Goal: Book appointment/travel/reservation

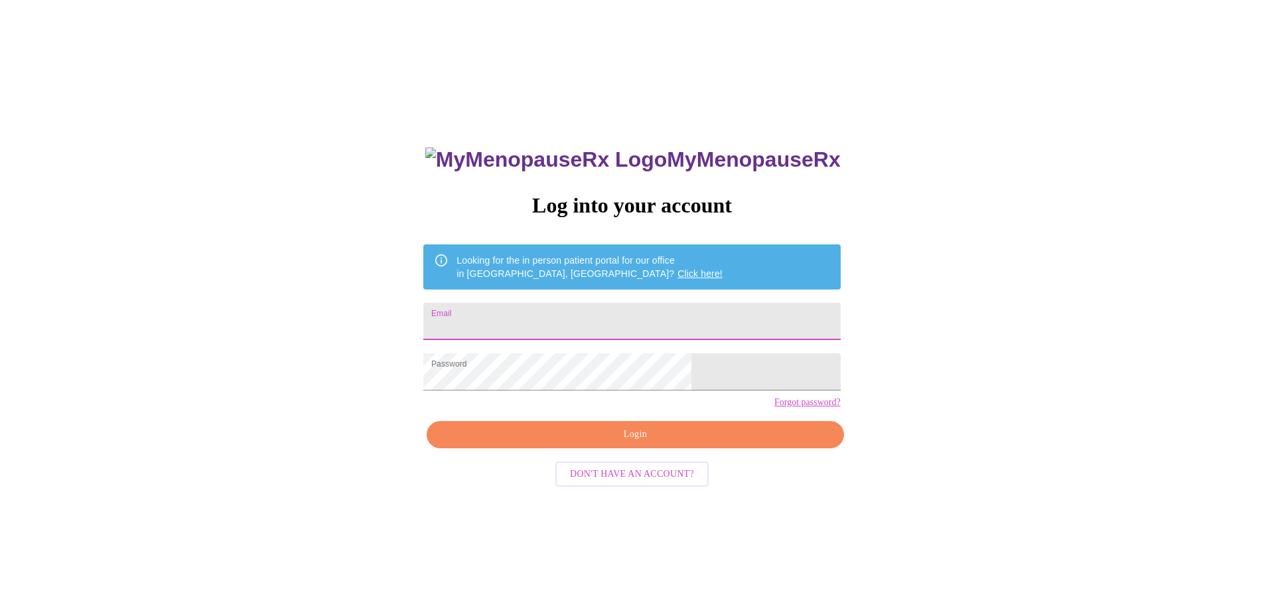
click at [583, 319] on input "Email" at bounding box center [631, 321] width 417 height 37
type input "christenhughes@hotmail.com"
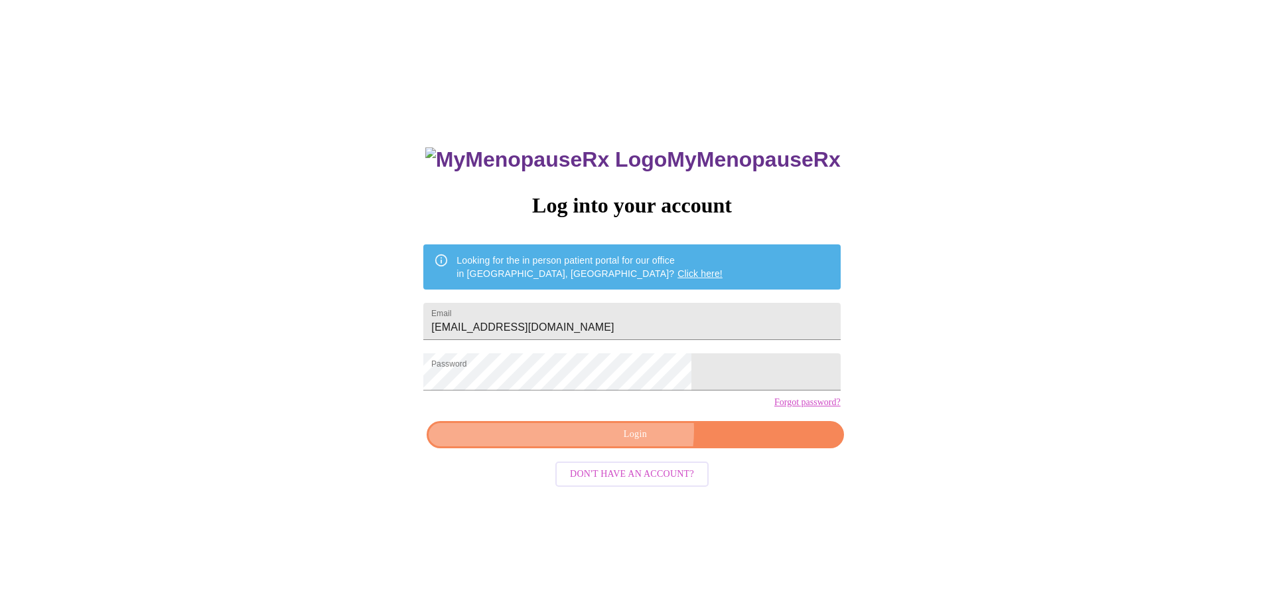
click at [630, 443] on span "Login" at bounding box center [635, 434] width 386 height 17
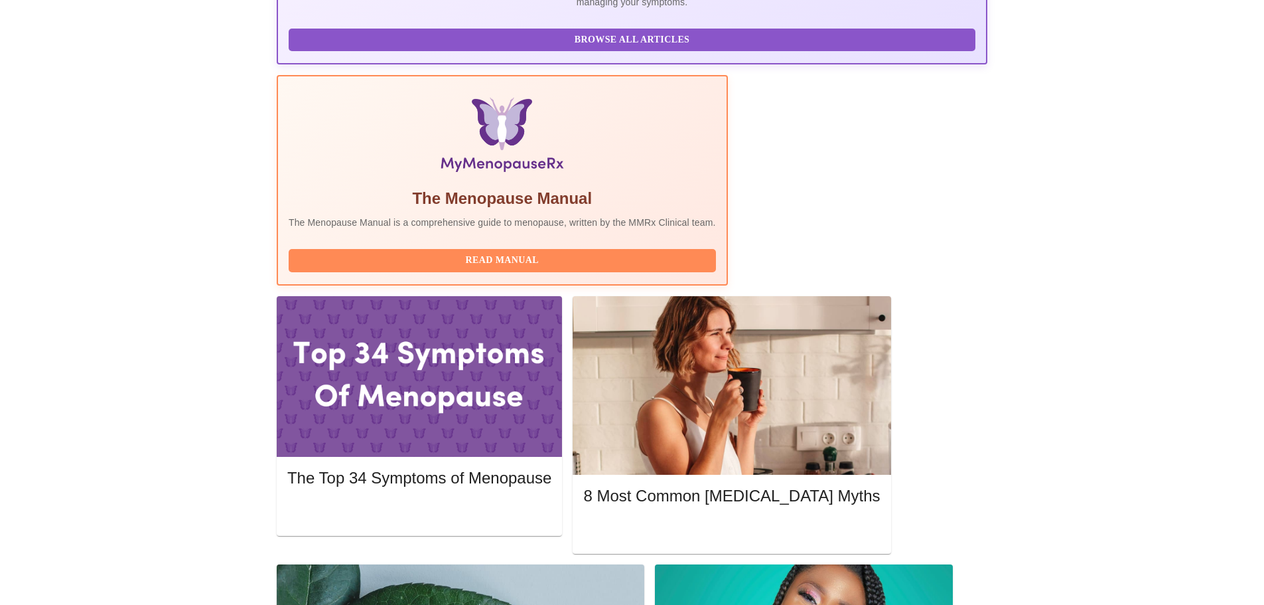
scroll to position [398, 0]
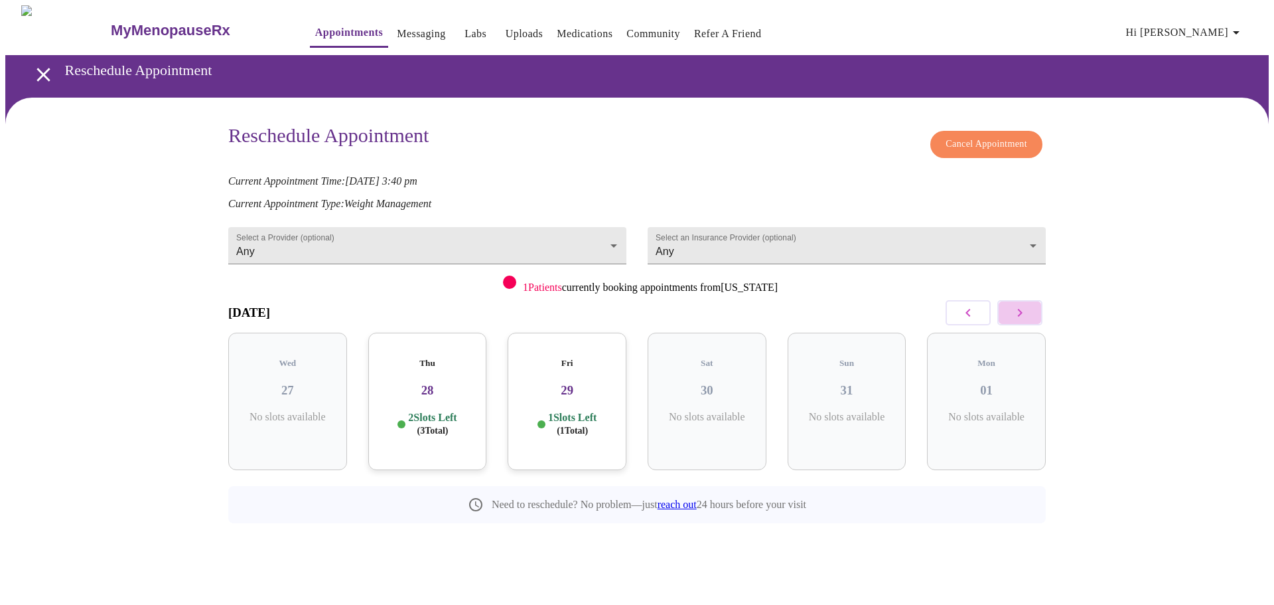
click at [1024, 312] on icon "button" at bounding box center [1020, 313] width 16 height 16
click at [1020, 310] on icon "button" at bounding box center [1020, 313] width 5 height 8
click at [1029, 310] on button "button" at bounding box center [1020, 312] width 45 height 25
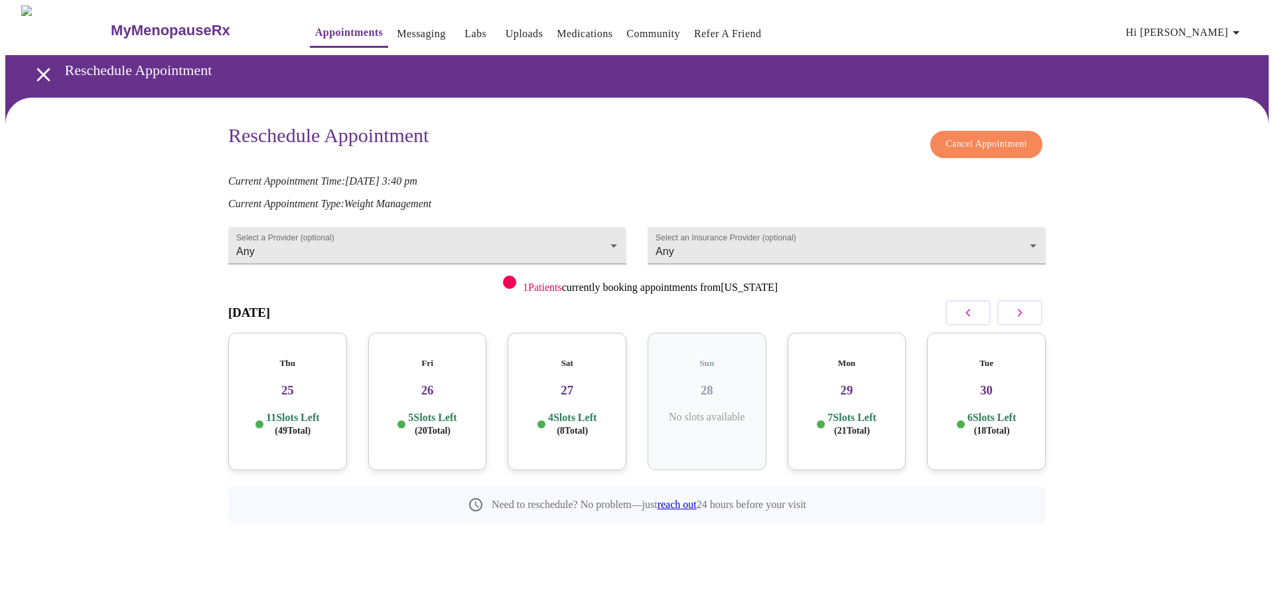
click at [445, 383] on h3 "26" at bounding box center [428, 390] width 98 height 15
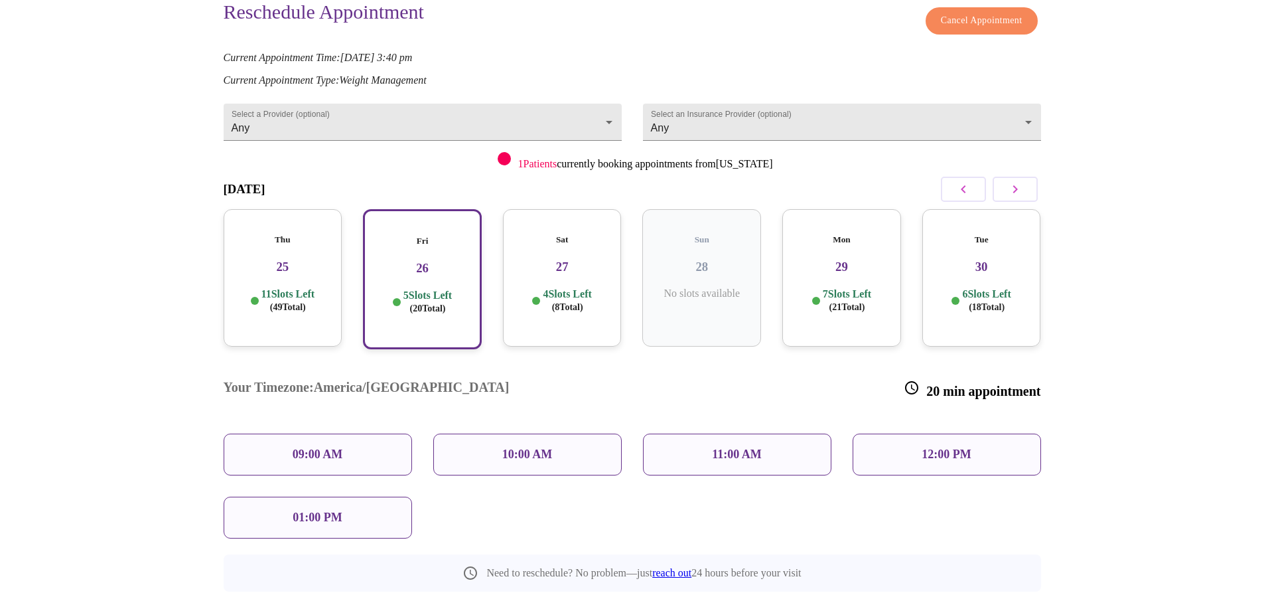
scroll to position [129, 0]
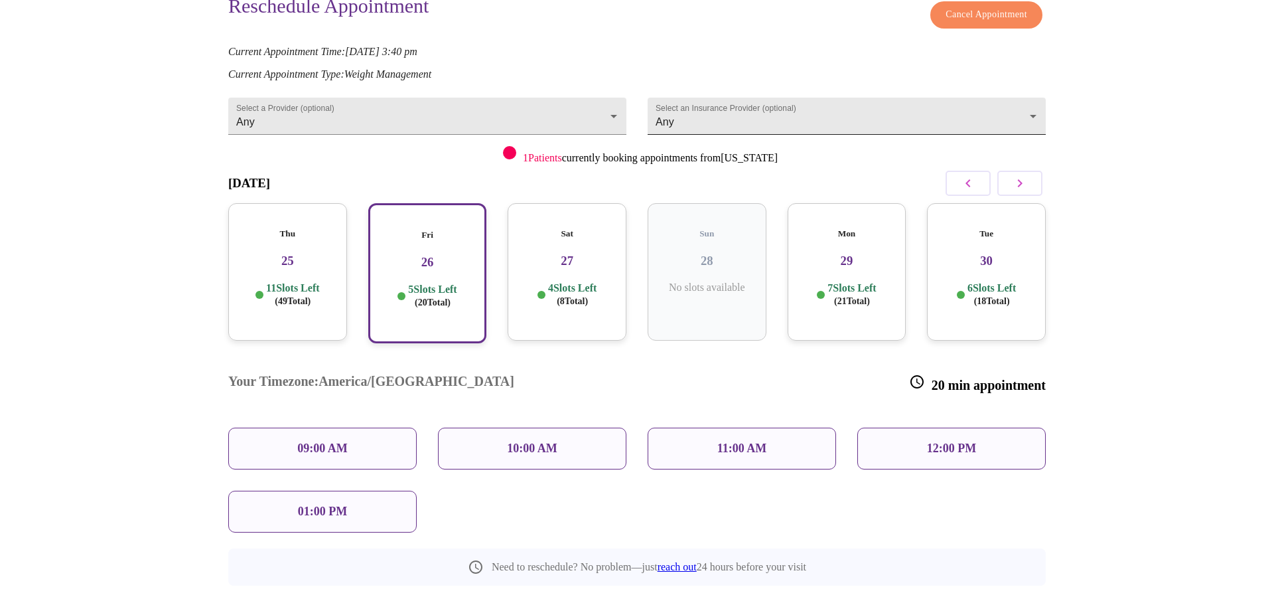
click at [729, 109] on body "MyMenopauseRx Appointments Messaging Labs Uploads Medications Community Refer a…" at bounding box center [637, 260] width 1264 height 769
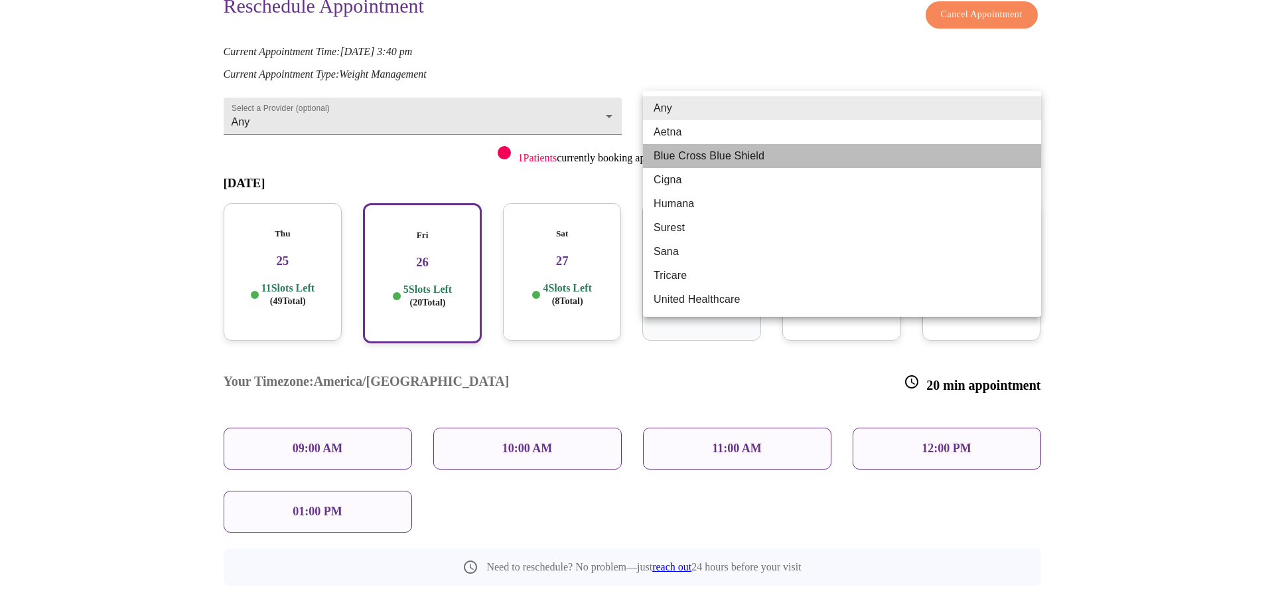
click at [710, 157] on li "Blue Cross Blue Shield" at bounding box center [842, 156] width 398 height 24
type input "Blue Cross Blue Shield"
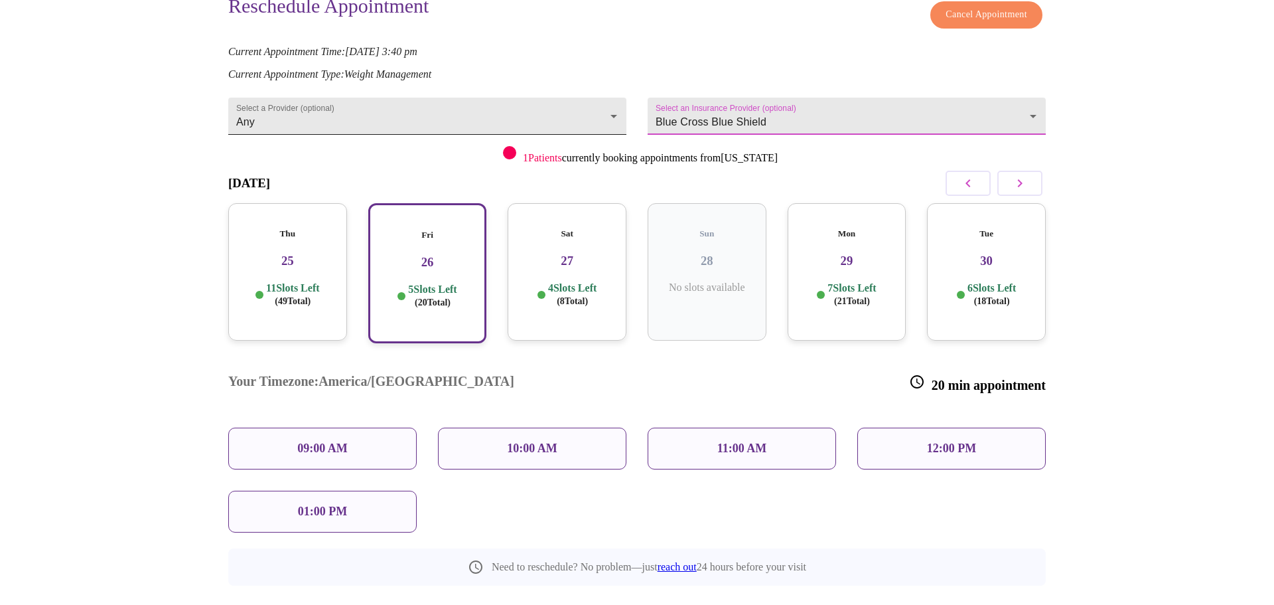
click at [607, 110] on body "MyMenopauseRx Appointments Messaging Labs Uploads Medications Community Refer a…" at bounding box center [637, 260] width 1264 height 769
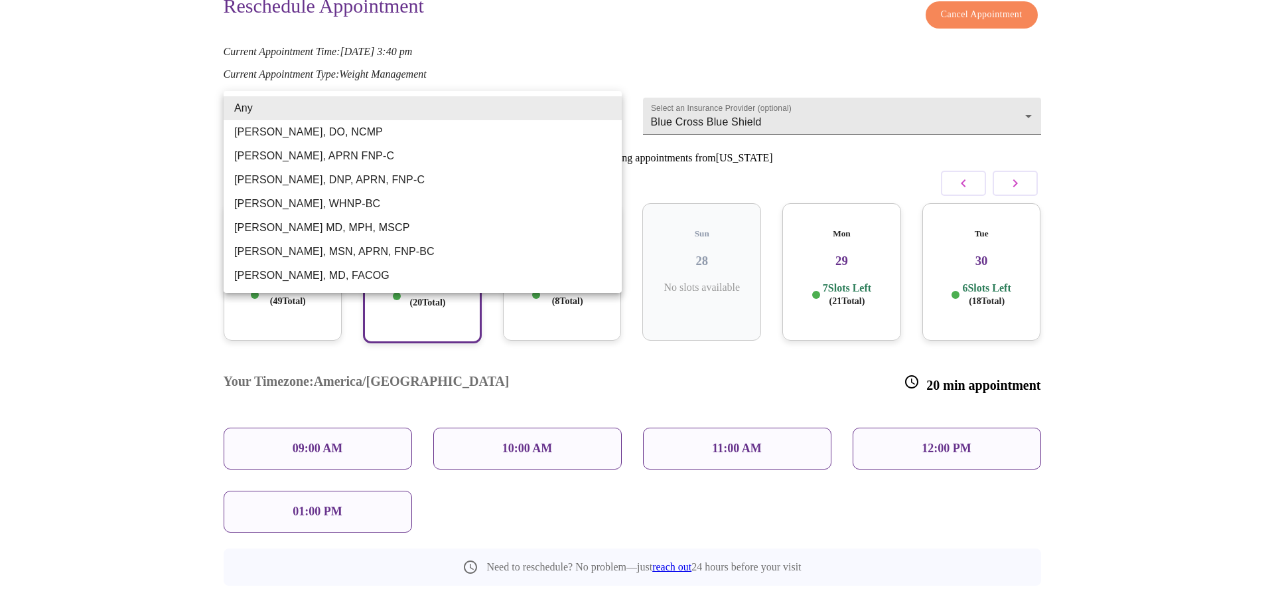
click at [301, 150] on li "[PERSON_NAME], APRN FNP-C" at bounding box center [423, 156] width 398 height 24
type input "[PERSON_NAME], APRN FNP-C"
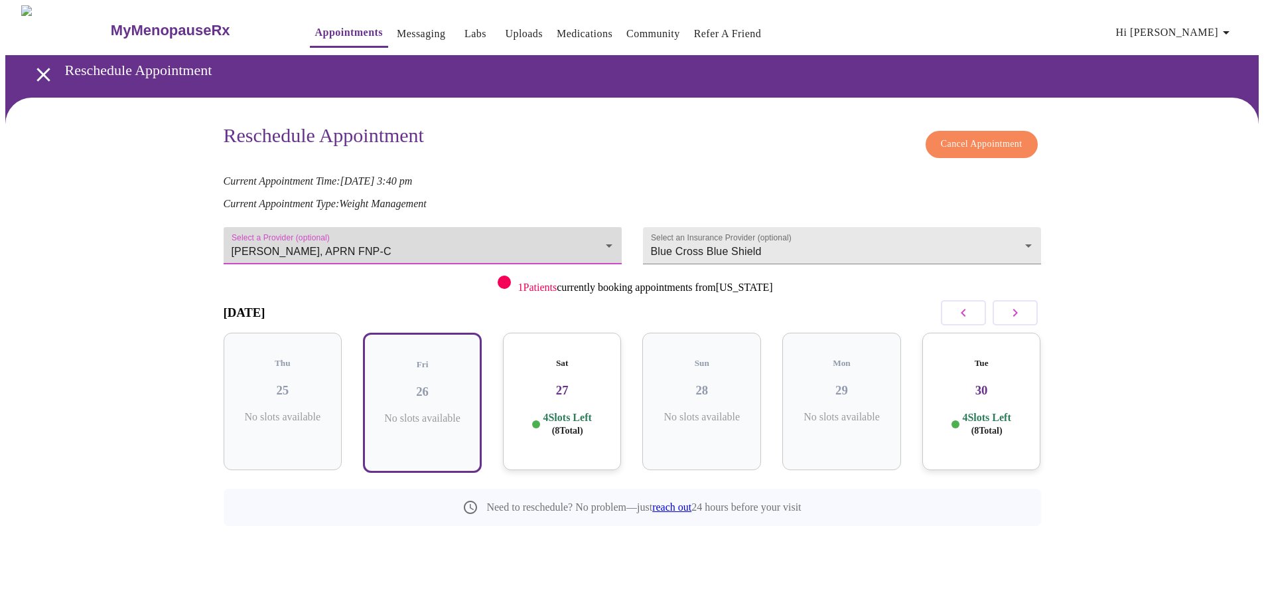
scroll to position [0, 0]
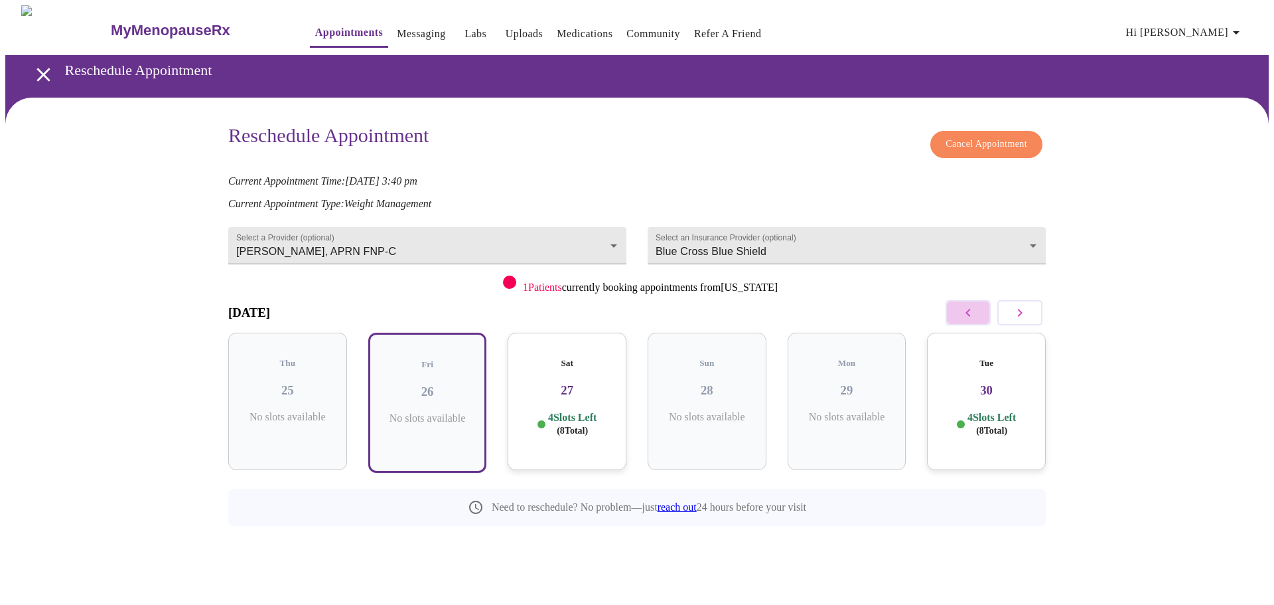
click at [964, 314] on icon "button" at bounding box center [968, 313] width 16 height 16
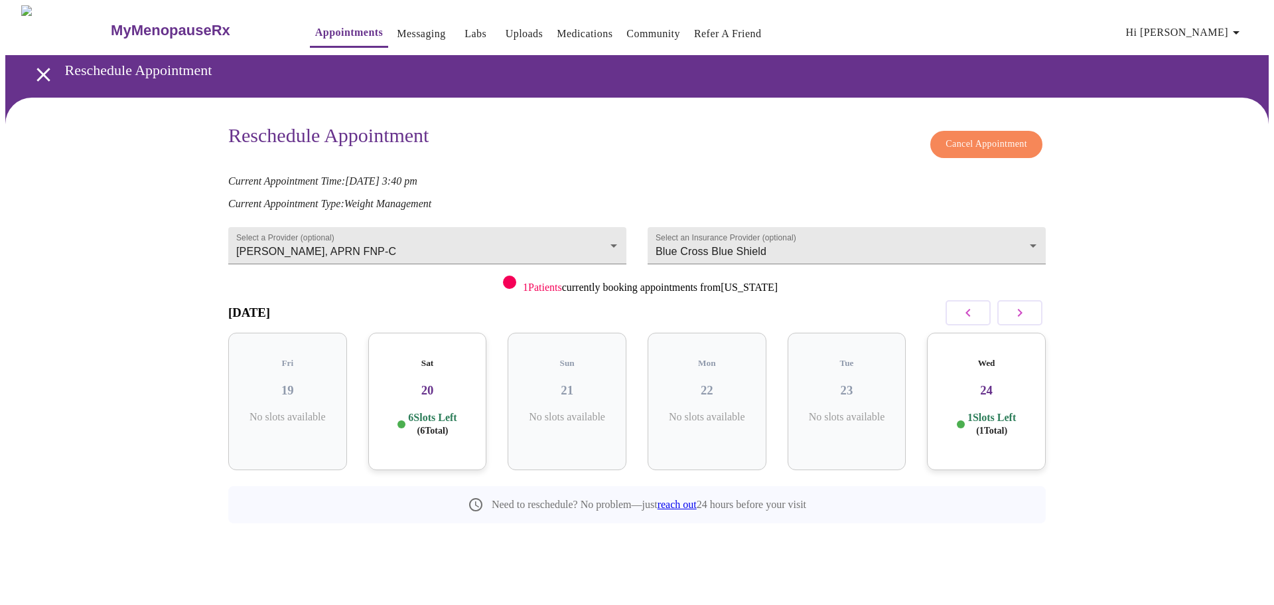
click at [998, 383] on h3 "24" at bounding box center [987, 390] width 98 height 15
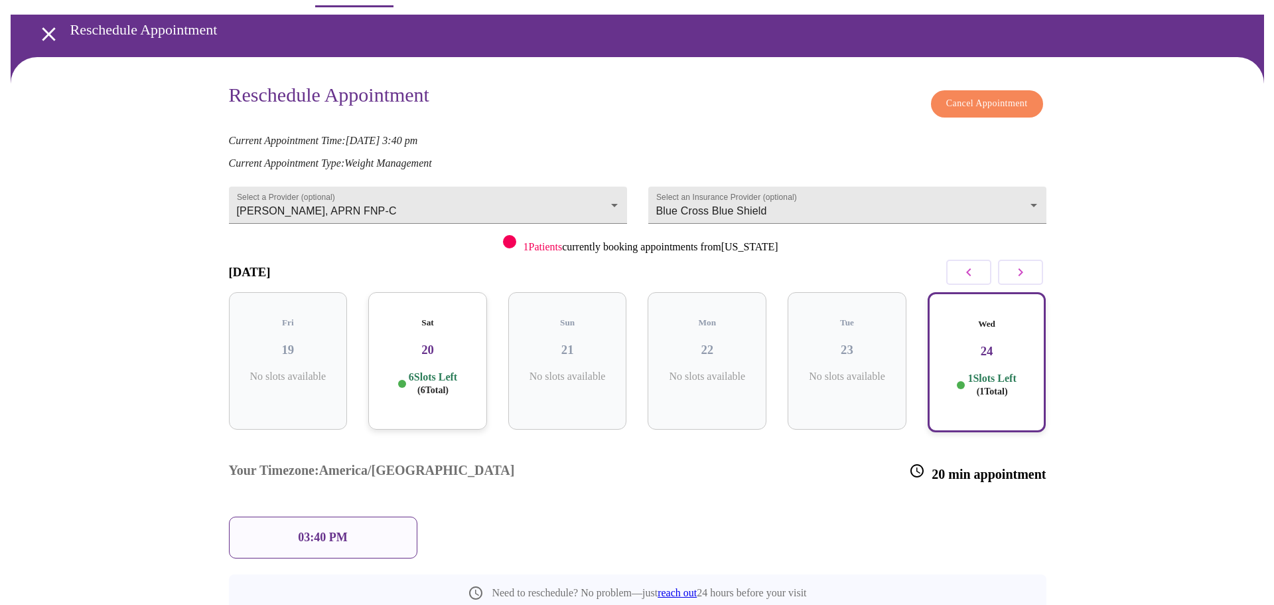
scroll to position [62, 0]
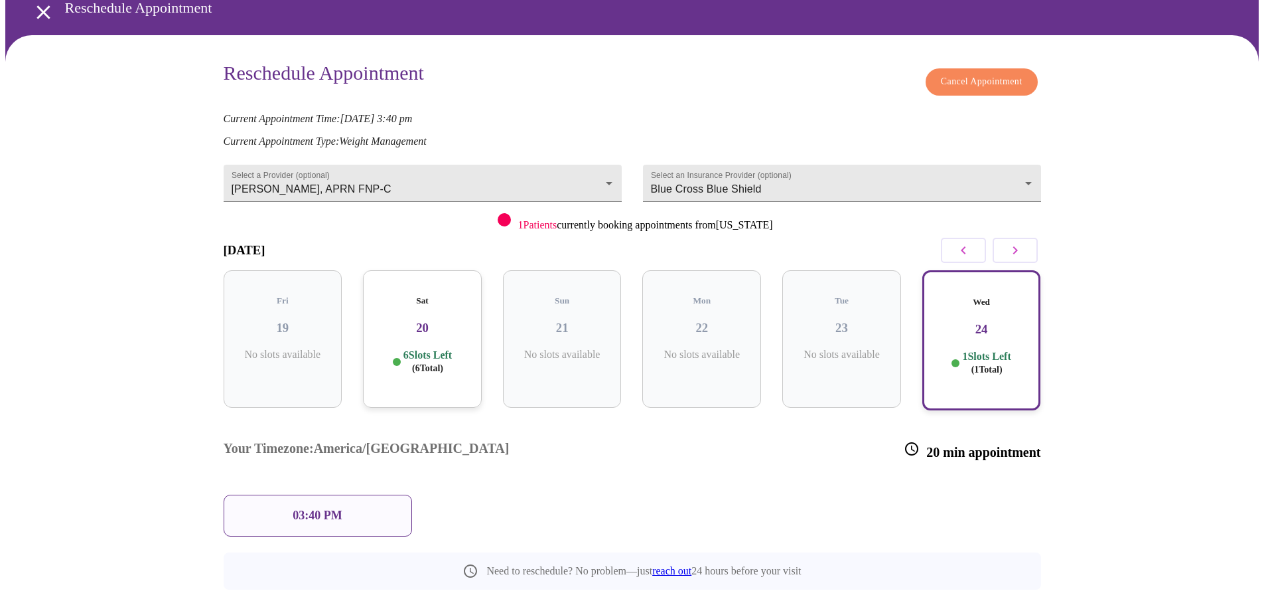
drag, startPoint x: 353, startPoint y: 466, endPoint x: 230, endPoint y: 449, distance: 123.9
click at [352, 494] on div "03:40 PM" at bounding box center [318, 515] width 189 height 42
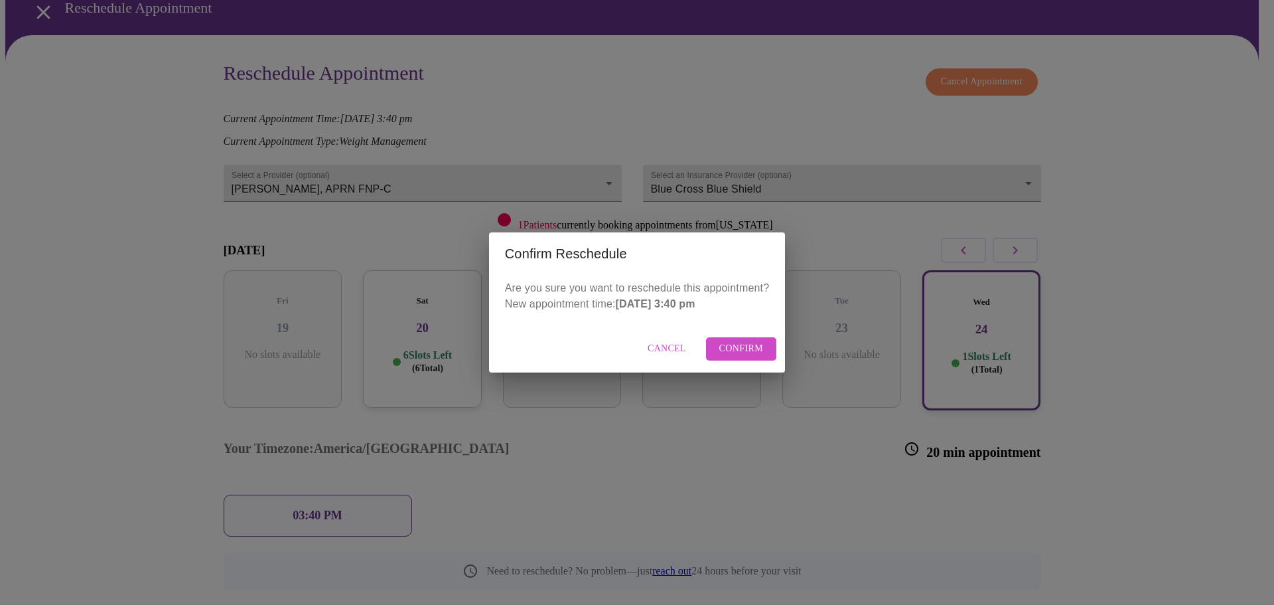
click at [741, 349] on span "Confirm" at bounding box center [742, 349] width 44 height 17
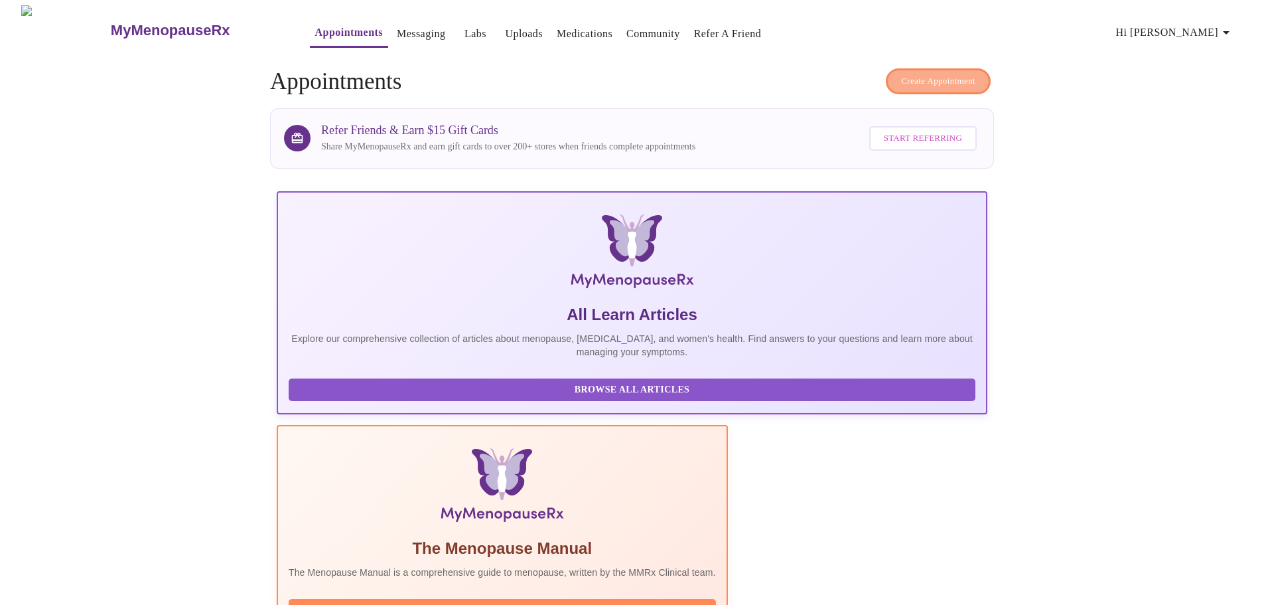
click at [947, 76] on span "Create Appointment" at bounding box center [938, 81] width 74 height 15
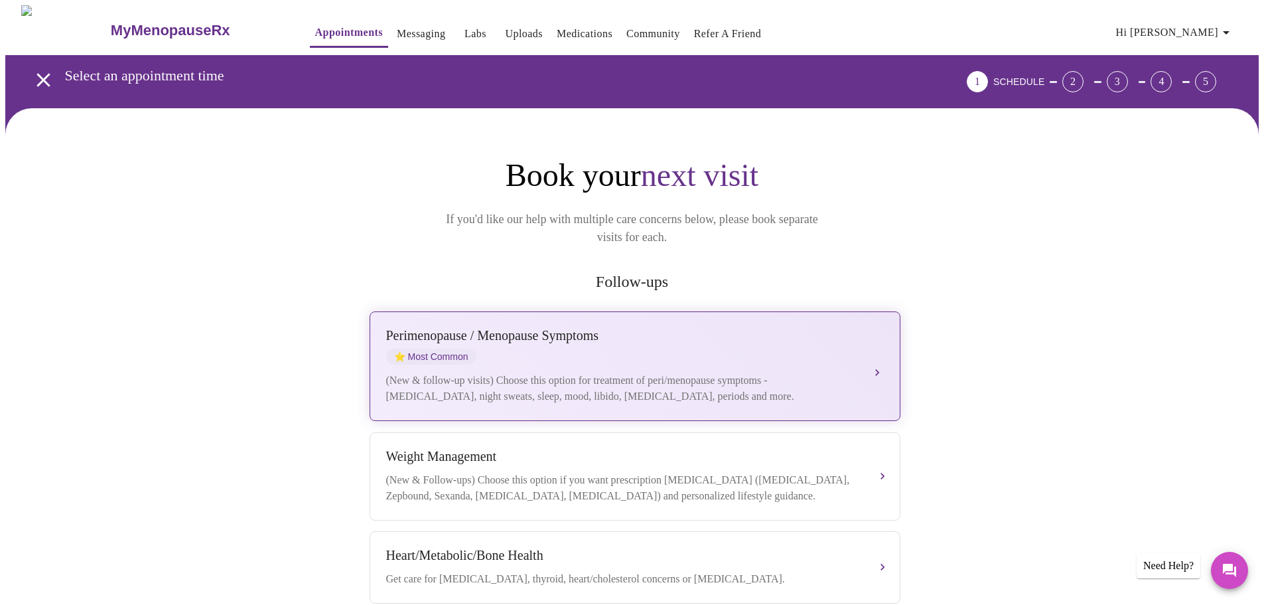
click at [793, 328] on div "Perimenopause / Menopause Symptoms" at bounding box center [621, 335] width 471 height 15
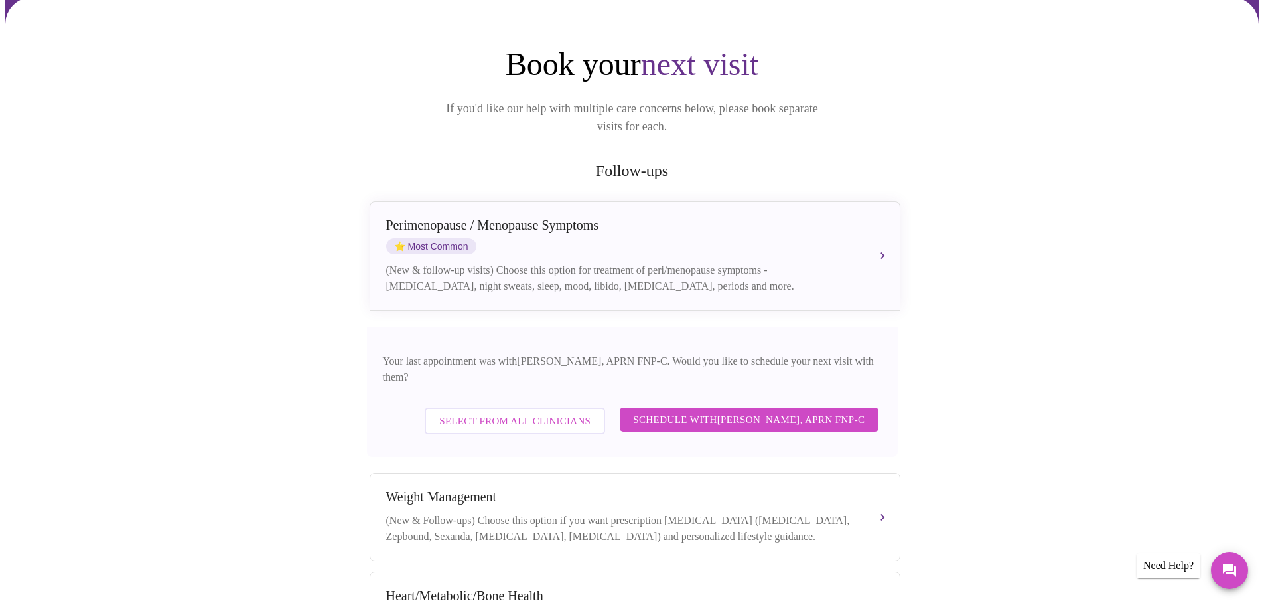
scroll to position [266, 0]
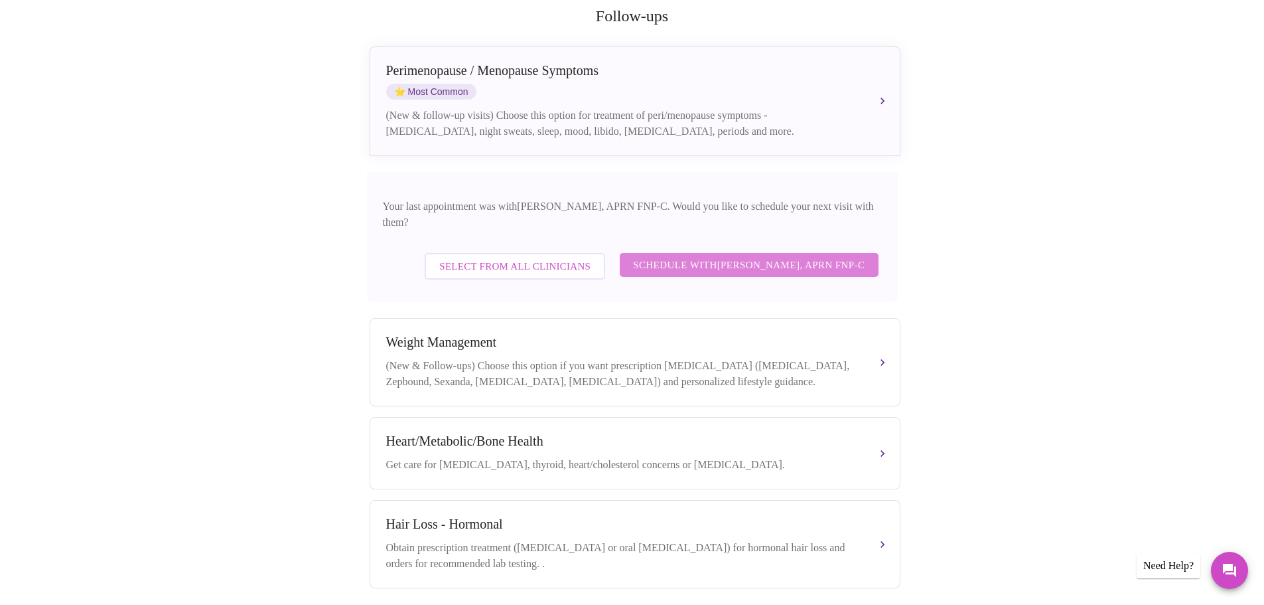
click at [769, 256] on span "Schedule with [PERSON_NAME], APRN FNP-C" at bounding box center [749, 264] width 232 height 17
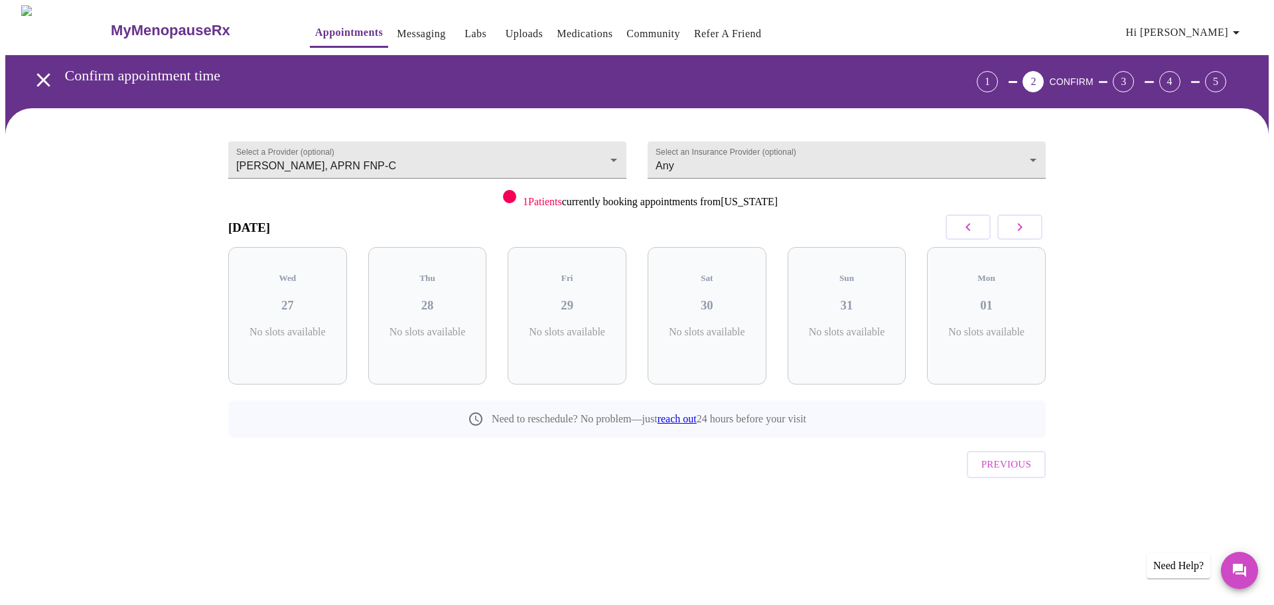
click at [1022, 225] on icon "button" at bounding box center [1020, 227] width 16 height 16
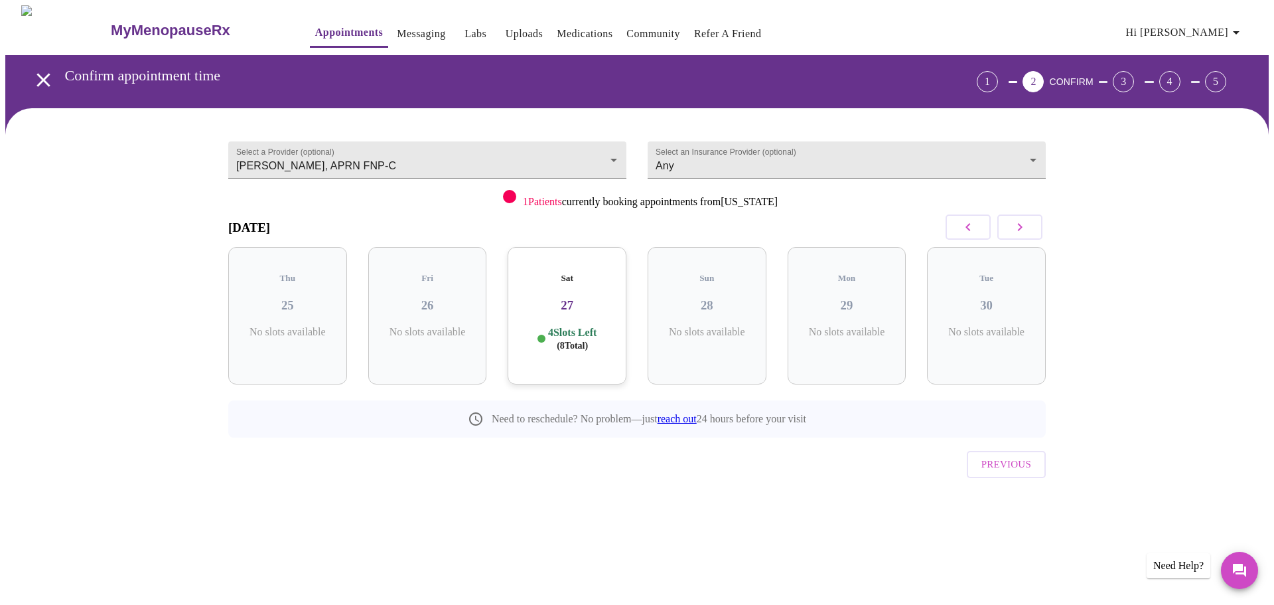
click at [1022, 225] on icon "button" at bounding box center [1020, 227] width 16 height 16
click at [456, 298] on h3 "08" at bounding box center [428, 305] width 98 height 15
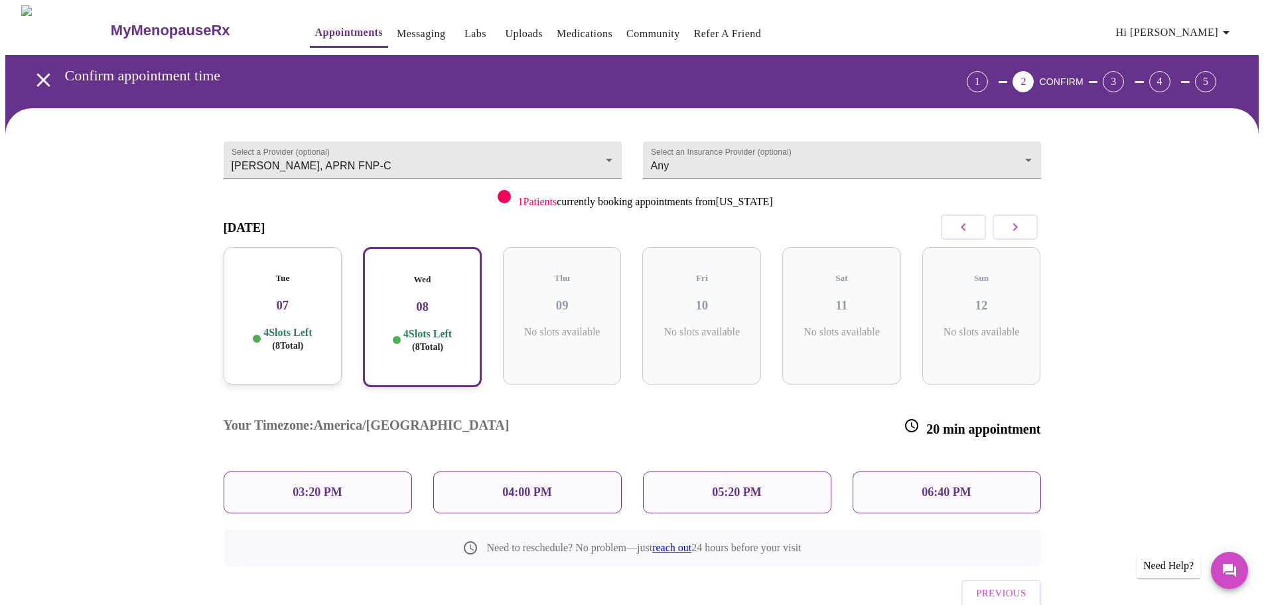
click at [337, 485] on p "03:20 PM" at bounding box center [317, 492] width 49 height 14
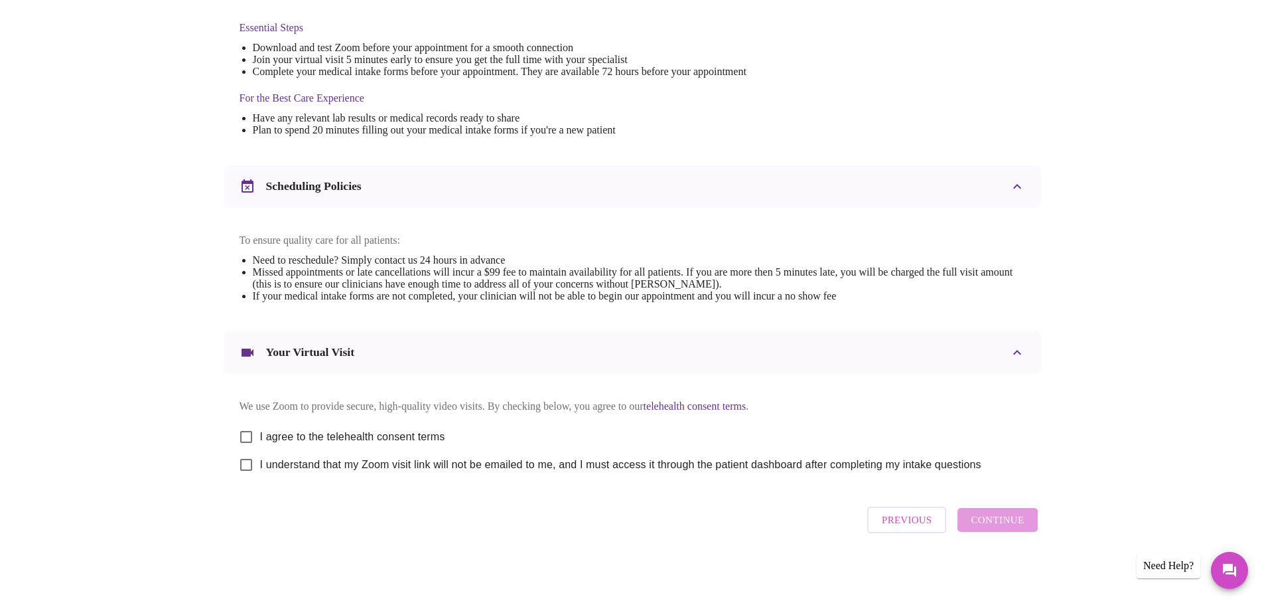
scroll to position [358, 0]
click at [242, 427] on input "I agree to the telehealth consent terms" at bounding box center [246, 437] width 28 height 28
checkbox input "true"
click at [248, 463] on input "I understand that my Zoom visit link will not be emailed to me, and I must acce…" at bounding box center [246, 465] width 28 height 28
checkbox input "true"
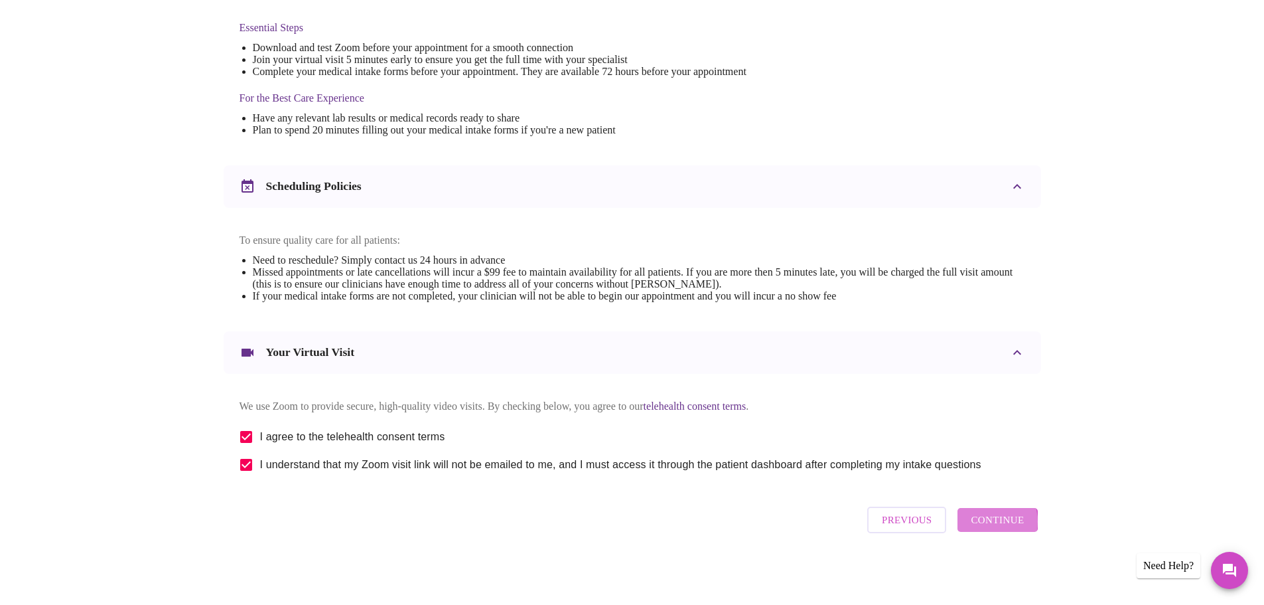
click at [988, 526] on span "Continue" at bounding box center [997, 519] width 53 height 17
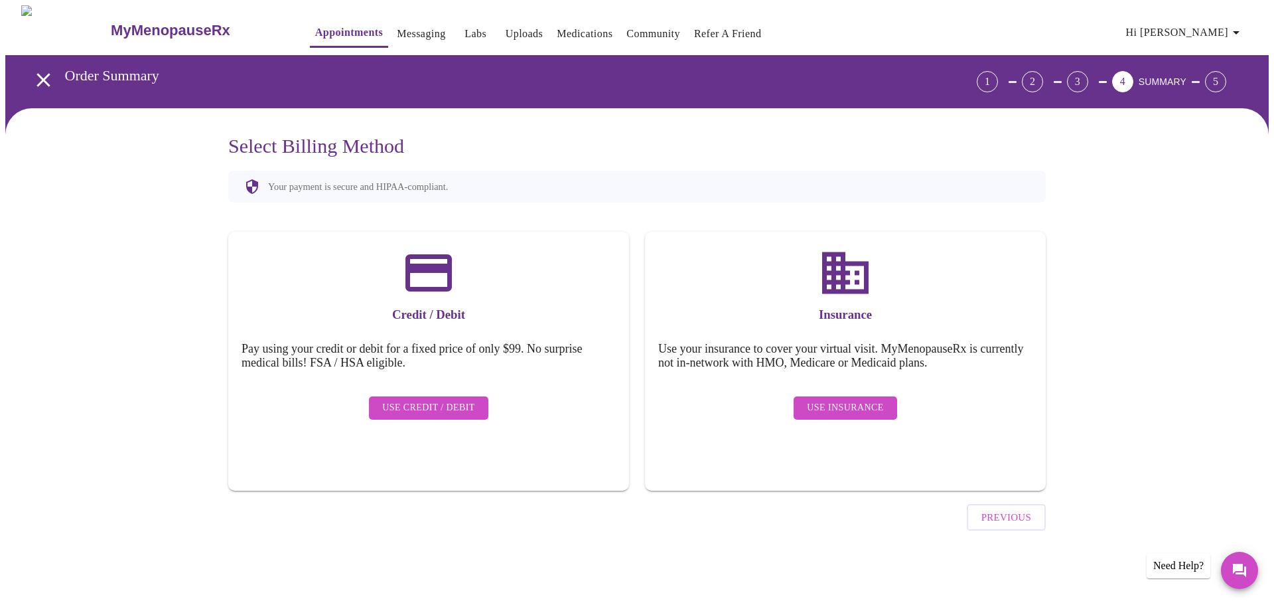
click at [858, 400] on span "Use Insurance" at bounding box center [845, 408] width 76 height 17
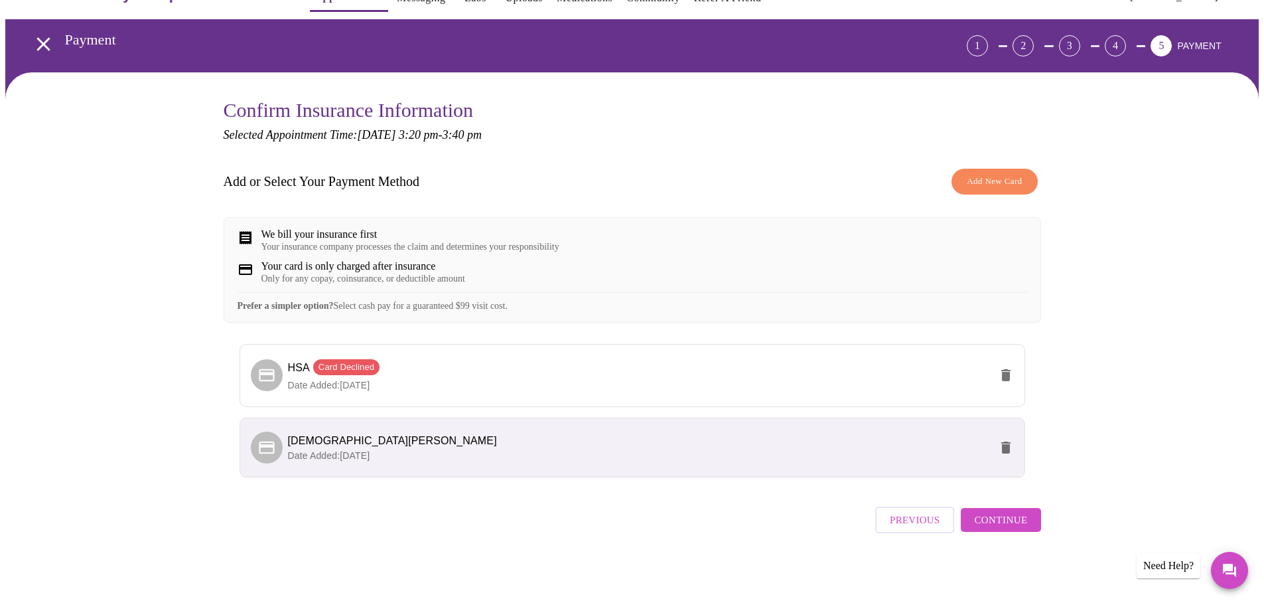
scroll to position [47, 0]
click at [1007, 528] on span "Continue" at bounding box center [1000, 519] width 53 height 17
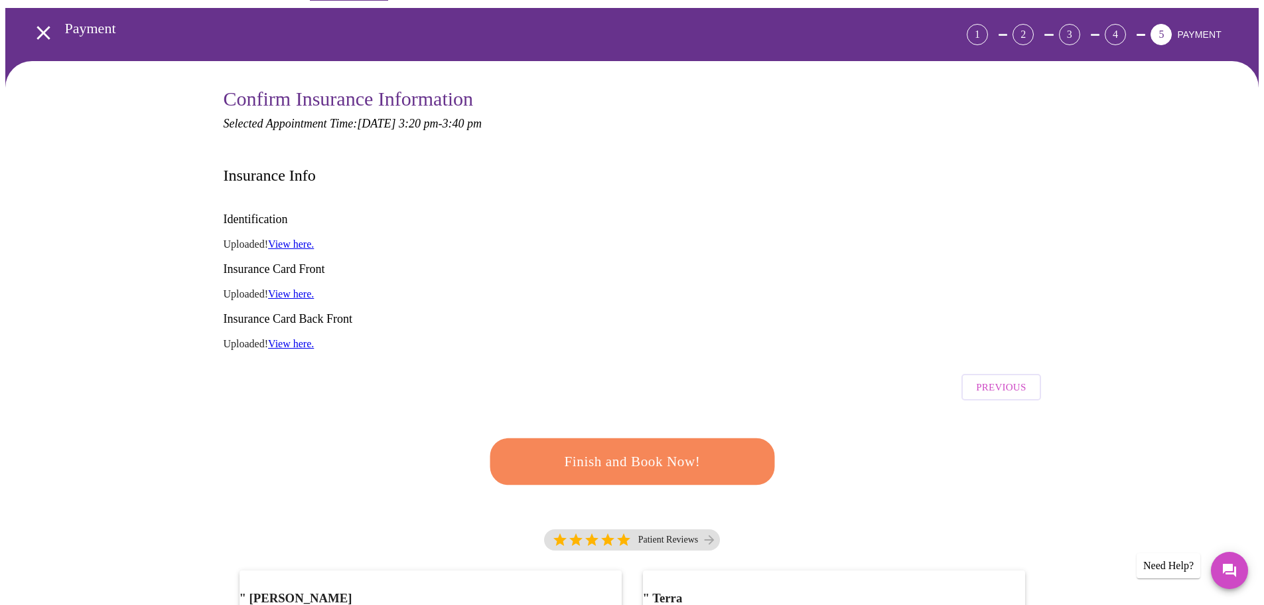
click at [683, 449] on span "Finish and Book Now!" at bounding box center [632, 461] width 246 height 25
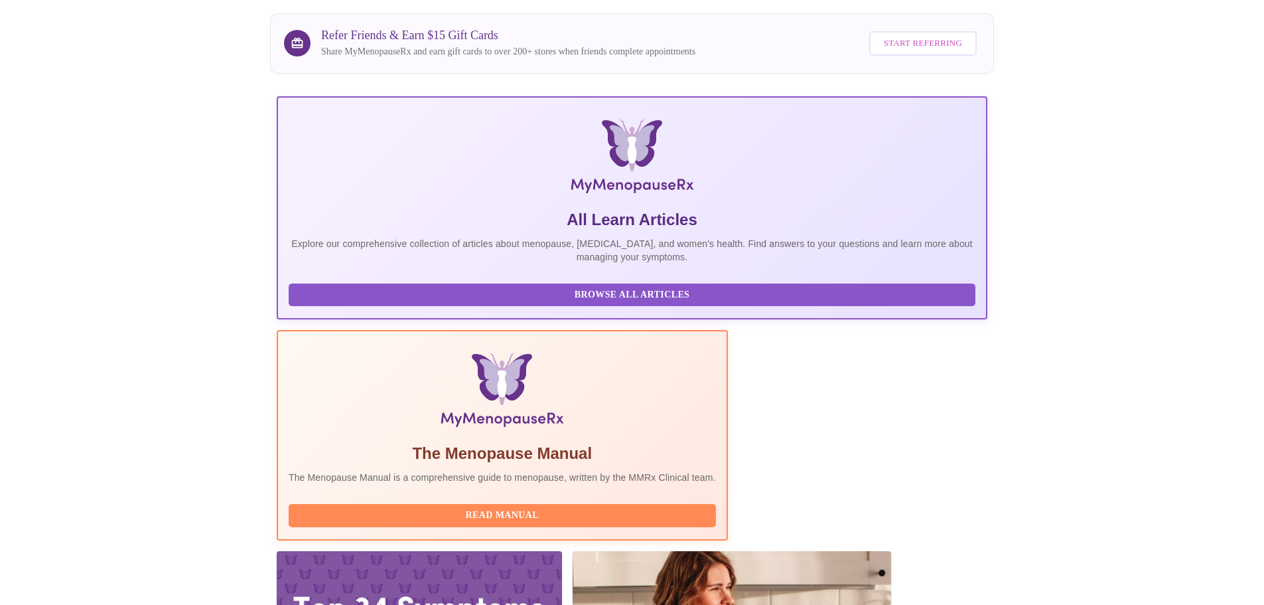
scroll to position [266, 0]
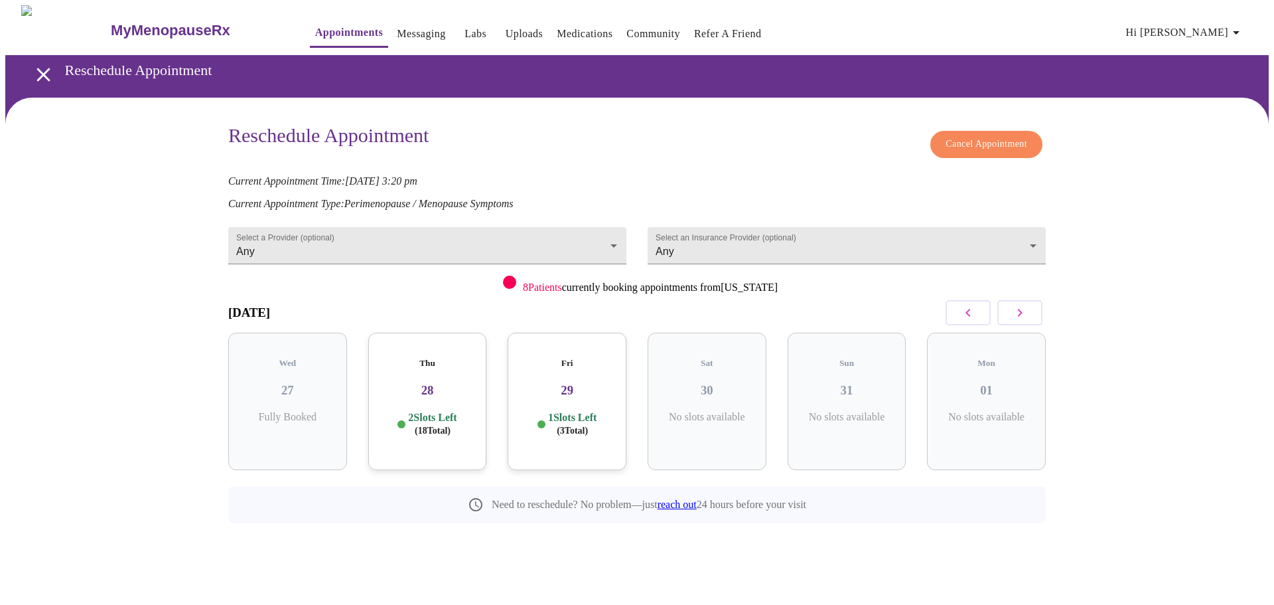
click at [1031, 306] on button "button" at bounding box center [1020, 312] width 45 height 25
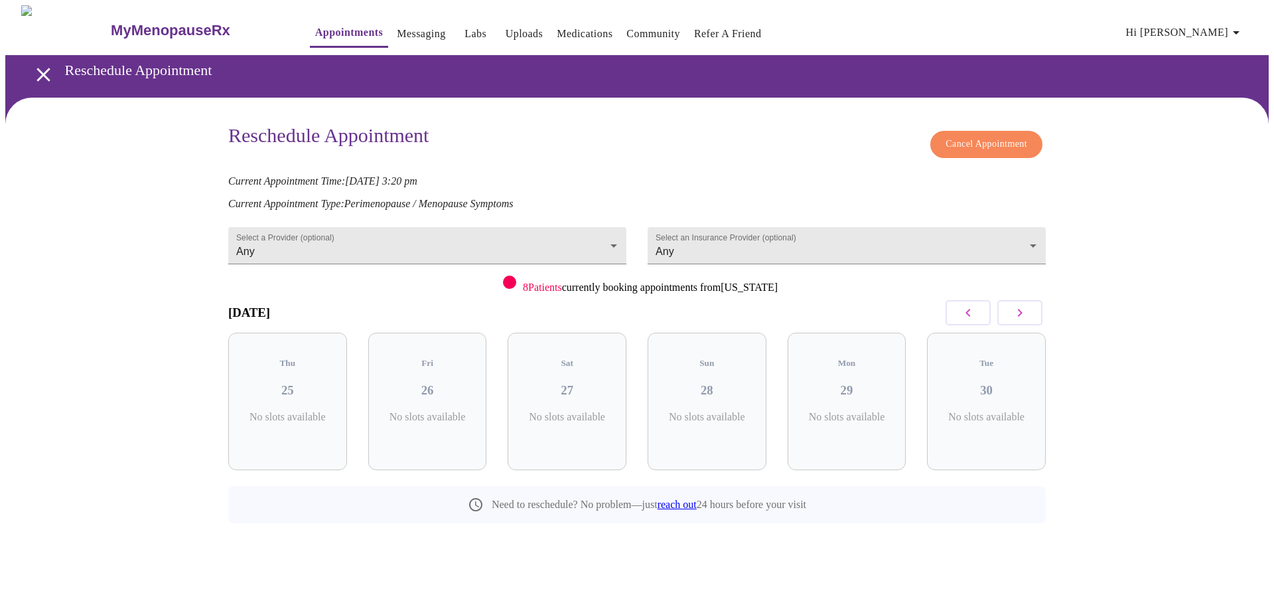
click at [1031, 306] on button "button" at bounding box center [1020, 312] width 45 height 25
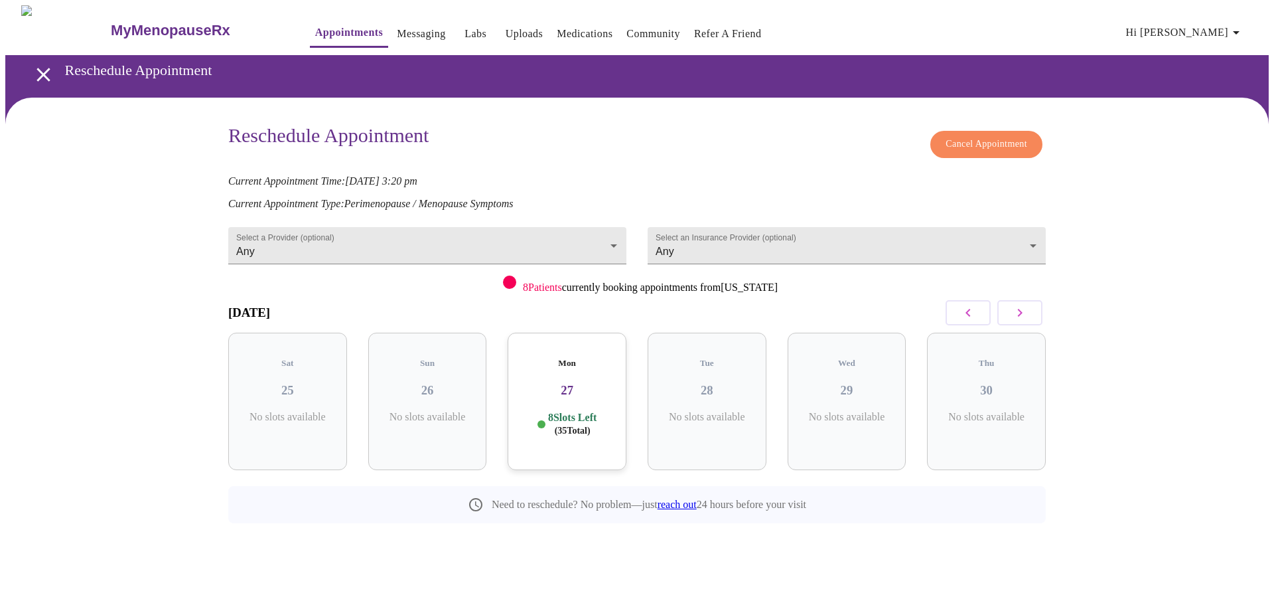
click at [1031, 306] on button "button" at bounding box center [1020, 312] width 45 height 25
click at [972, 305] on icon "button" at bounding box center [968, 313] width 16 height 16
click at [987, 383] on h3 "05" at bounding box center [987, 390] width 98 height 15
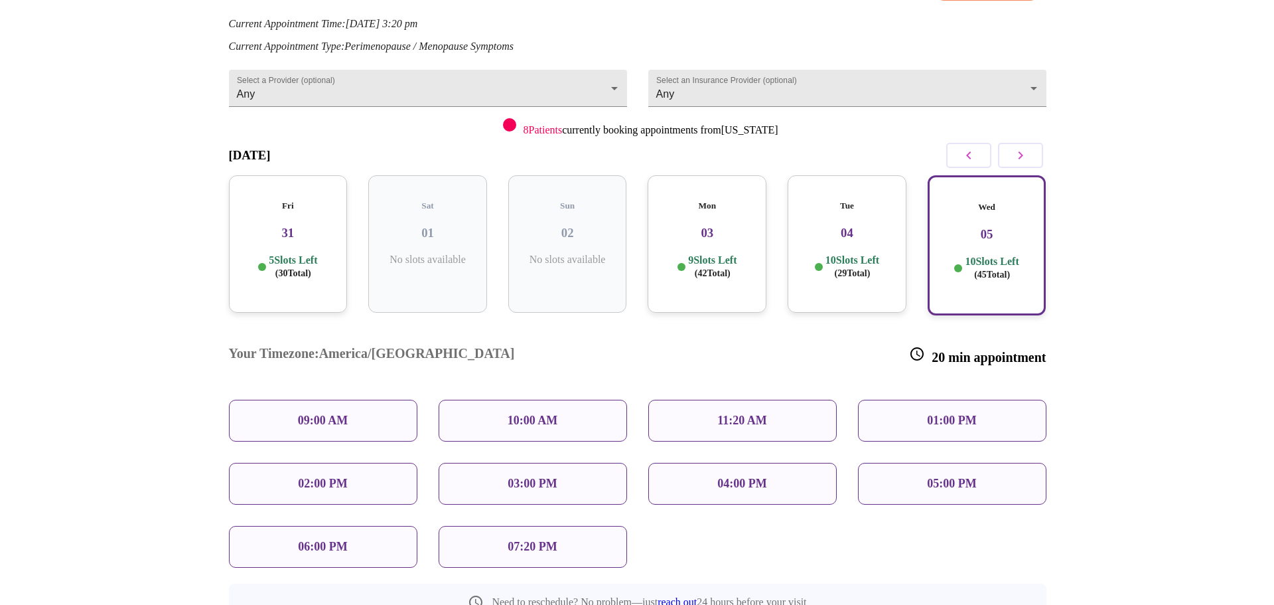
scroll to position [196, 0]
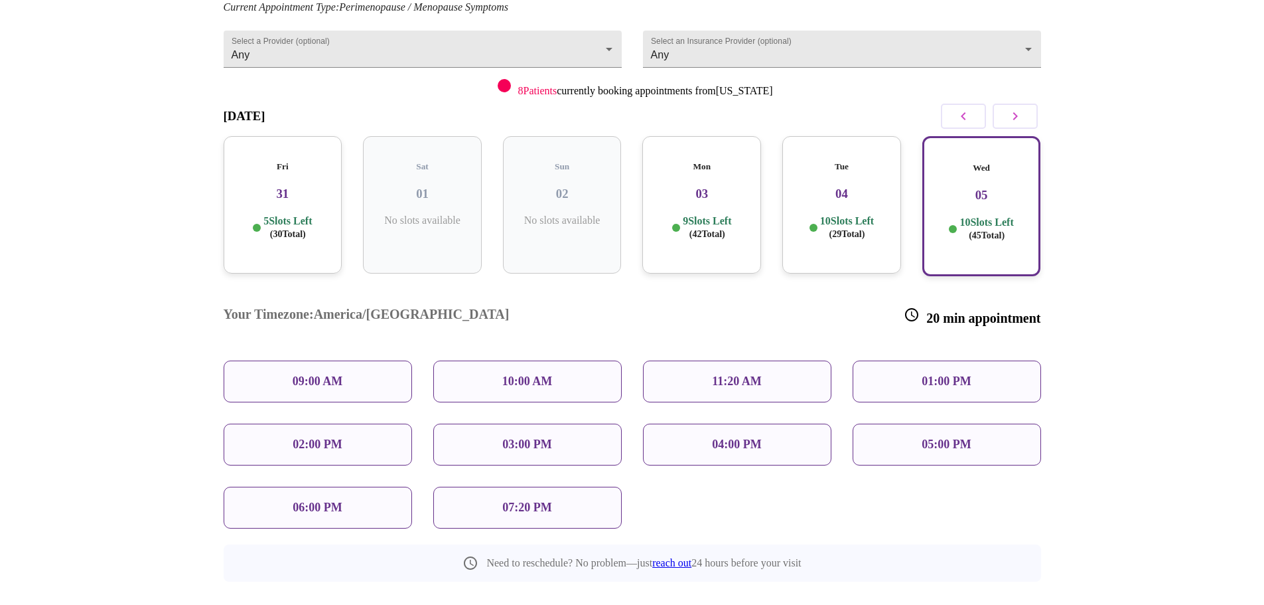
click at [757, 437] on p "04:00 PM" at bounding box center [736, 444] width 49 height 14
click at [642, 604] on span "Reschedule Appointment" at bounding box center [633, 615] width 100 height 17
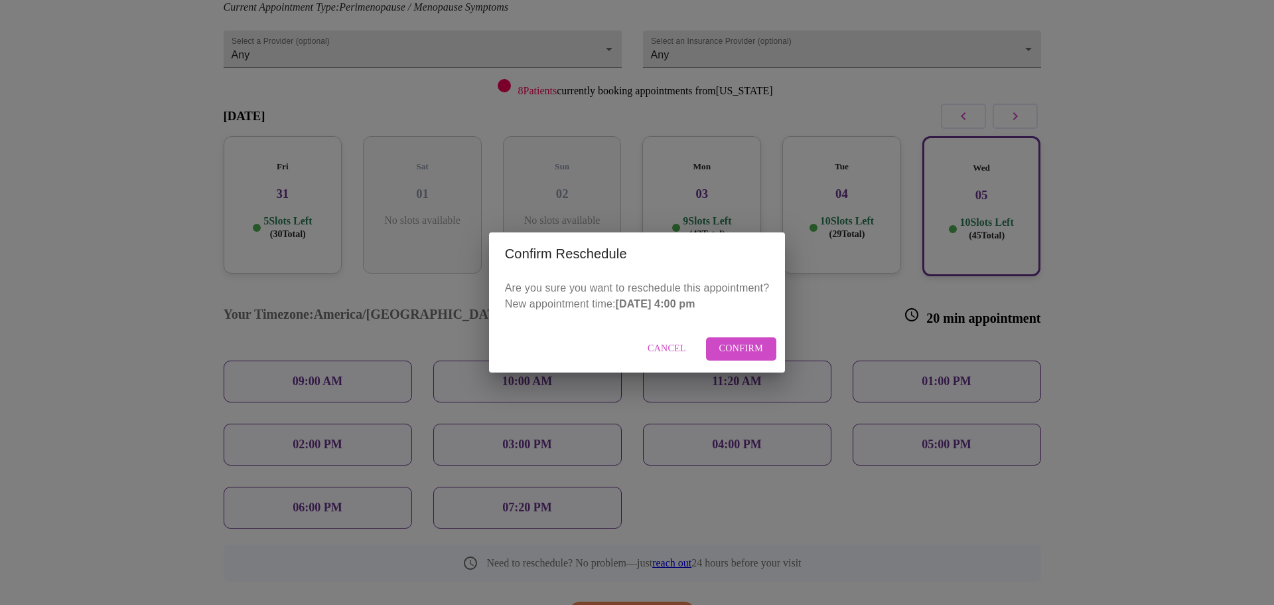
click at [733, 346] on span "Confirm" at bounding box center [742, 349] width 44 height 17
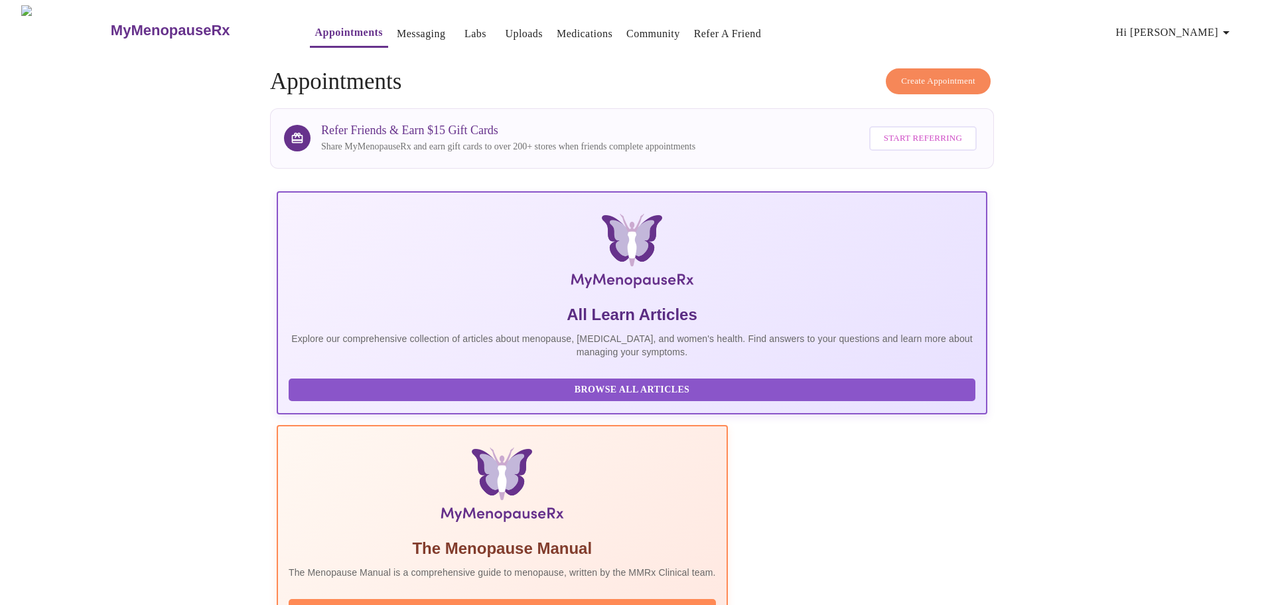
click at [1203, 25] on span "Hi [PERSON_NAME]" at bounding box center [1175, 32] width 118 height 19
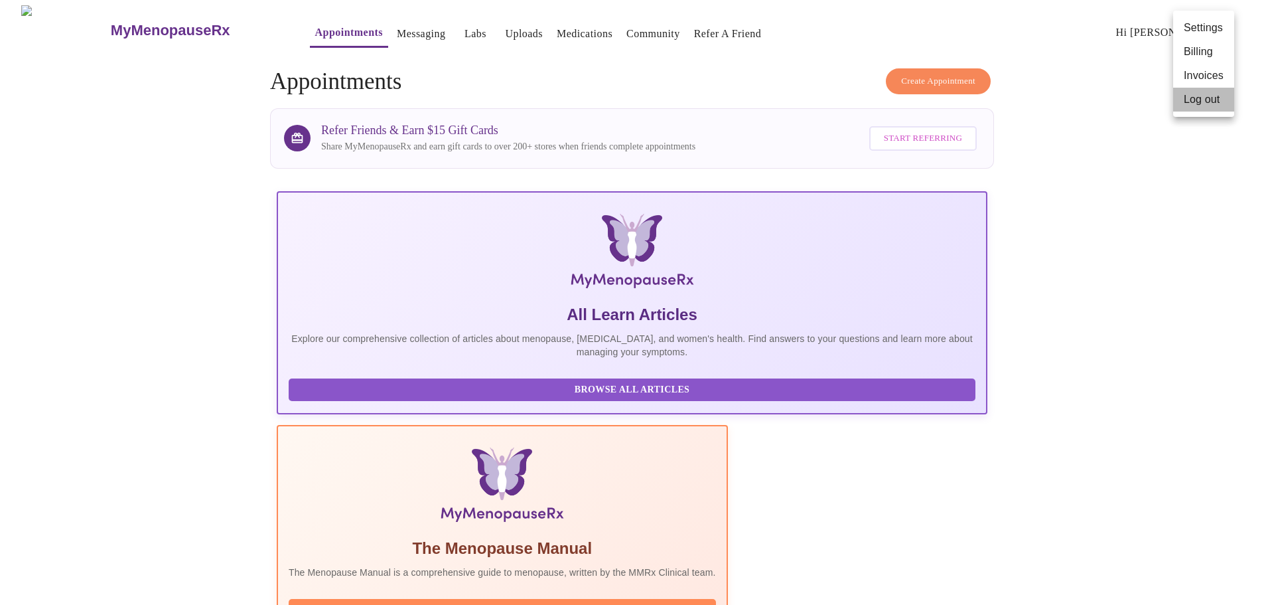
click at [1205, 100] on li "Log out" at bounding box center [1204, 100] width 61 height 24
